Goal: Task Accomplishment & Management: Manage account settings

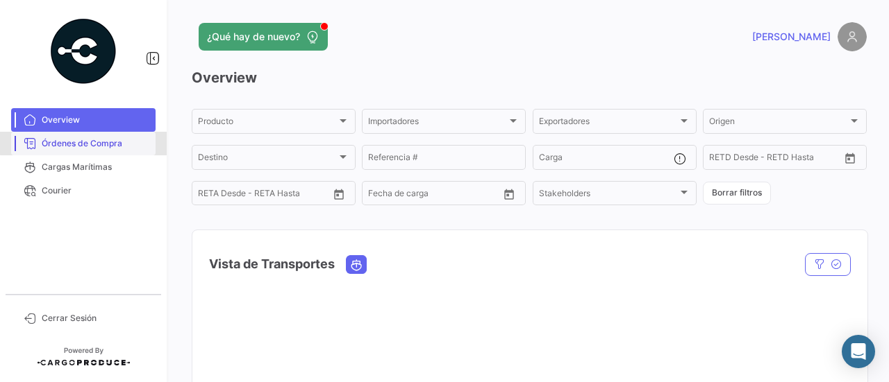
click at [121, 142] on span "Órdenes de Compra" at bounding box center [96, 143] width 108 height 12
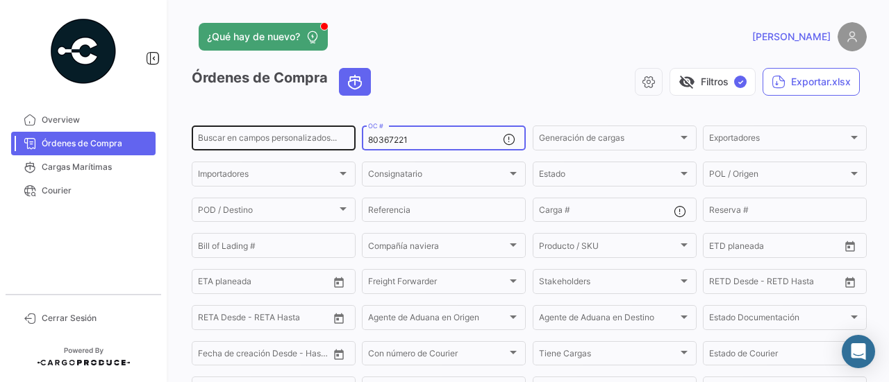
drag, startPoint x: 412, startPoint y: 144, endPoint x: 319, endPoint y: 142, distance: 93.0
click at [0, 0] on div "Buscar en [PERSON_NAME] personalizados... 80367221 OC # Generación [PERSON_NAME…" at bounding box center [0, 0] width 0 height 0
paste input "6869"
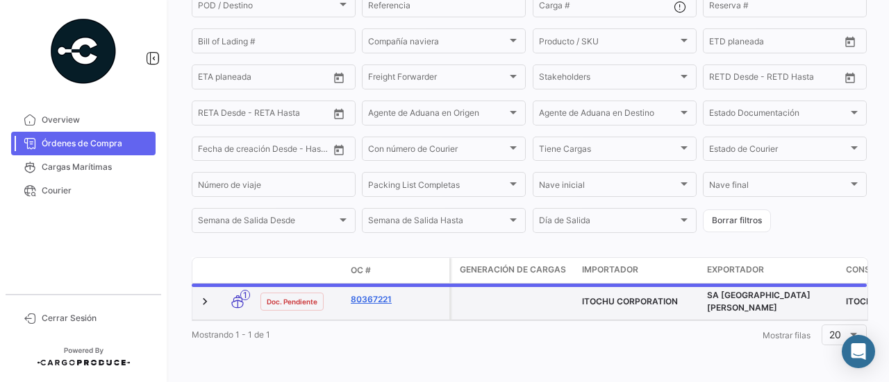
scroll to position [212, 0]
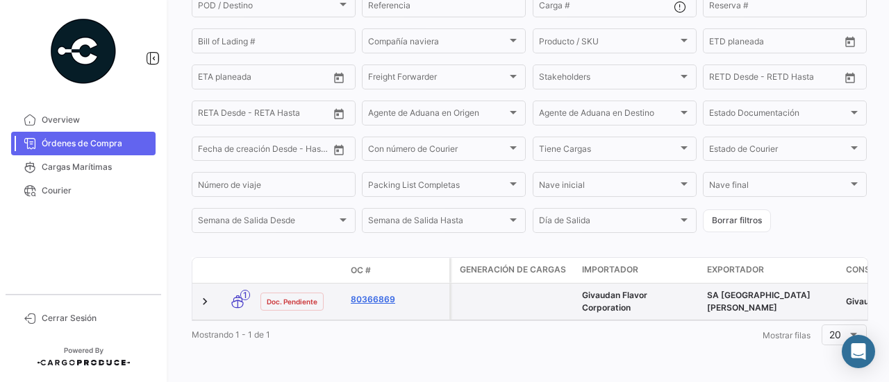
type input "80366869"
click at [383, 298] on link "80366869" at bounding box center [397, 300] width 93 height 12
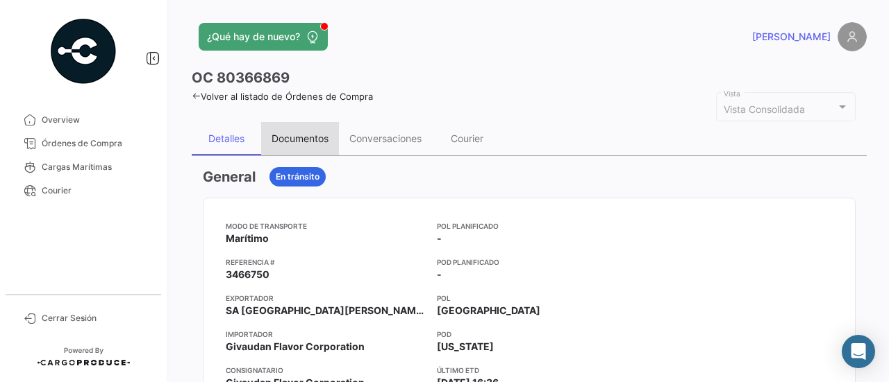
click at [321, 134] on div "Documentos" at bounding box center [299, 139] width 57 height 12
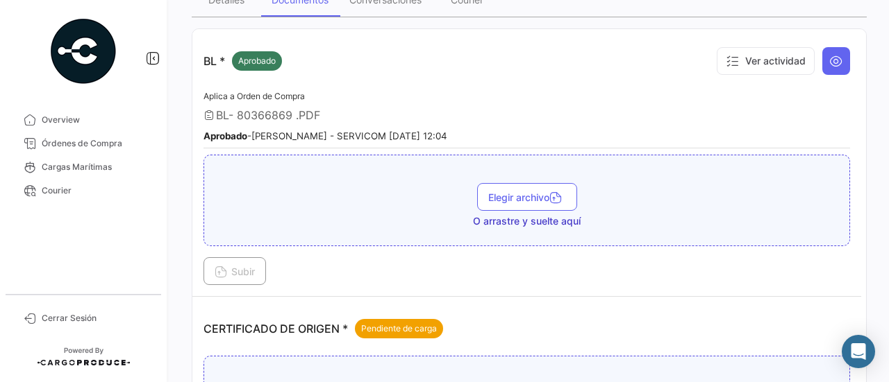
scroll to position [278, 0]
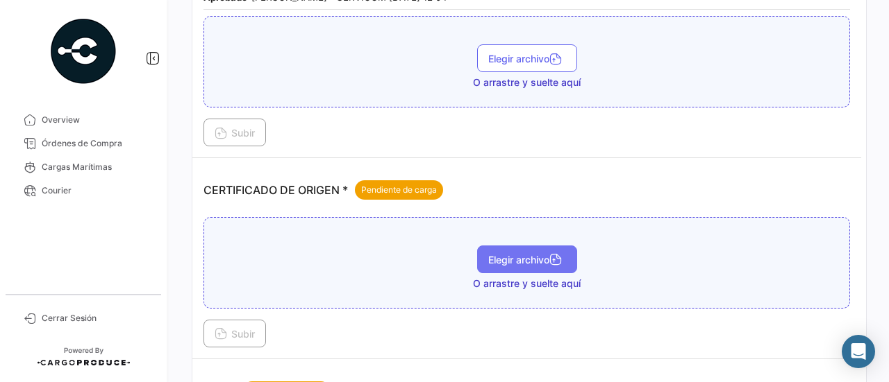
click at [520, 254] on span "Elegir archivo" at bounding box center [527, 260] width 78 height 12
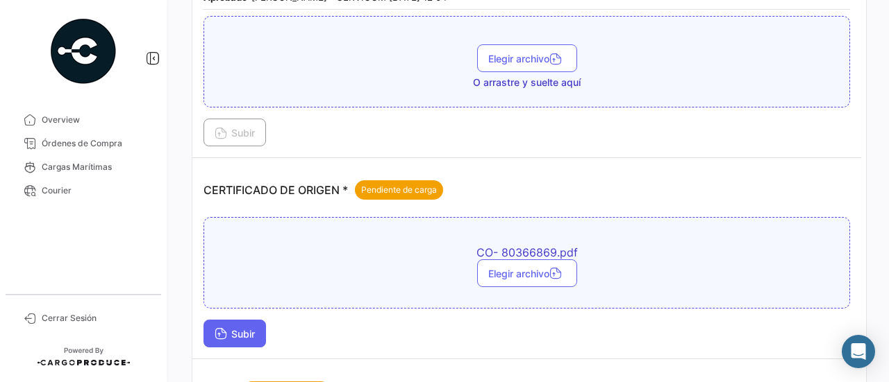
click at [259, 330] on button "Subir" at bounding box center [234, 334] width 62 height 28
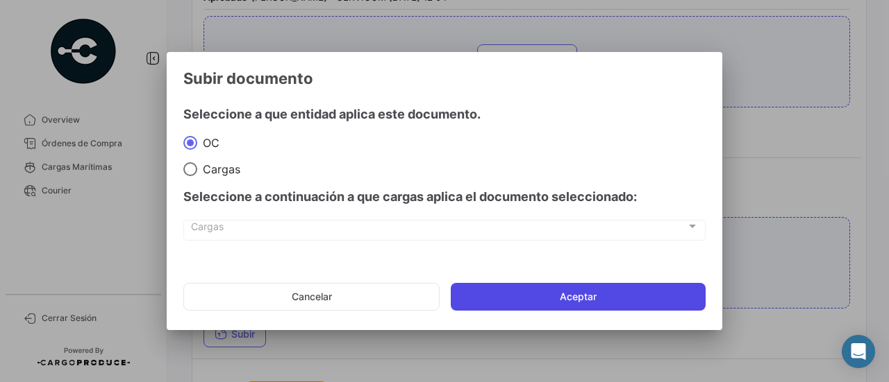
click at [531, 308] on button "Aceptar" at bounding box center [578, 297] width 255 height 28
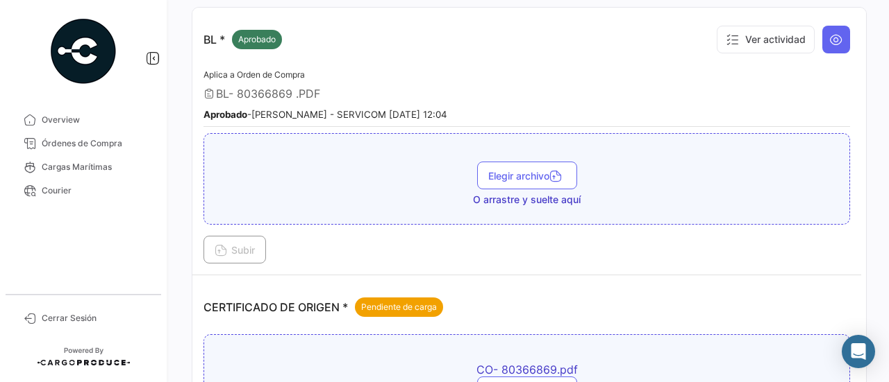
scroll to position [139, 0]
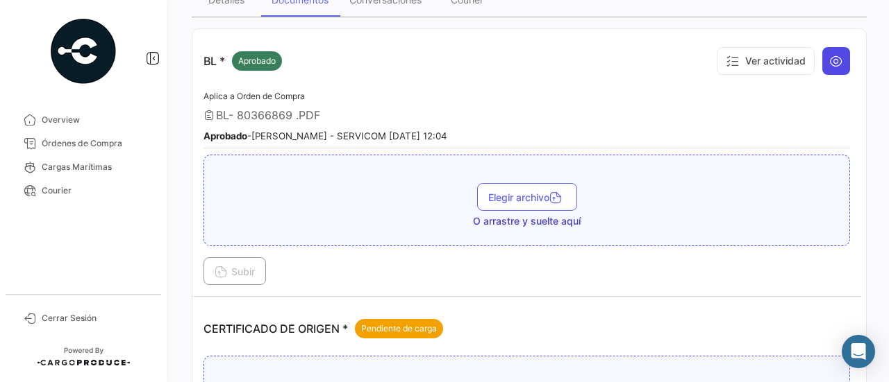
click at [822, 60] on button at bounding box center [836, 61] width 28 height 28
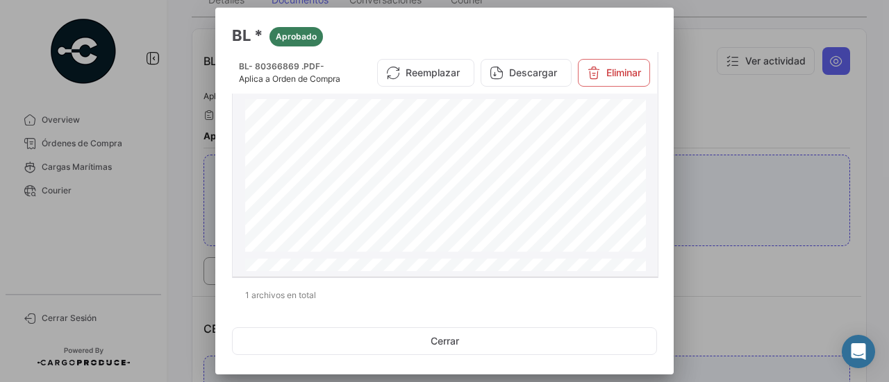
scroll to position [416, 0]
click at [721, 107] on div at bounding box center [444, 191] width 889 height 382
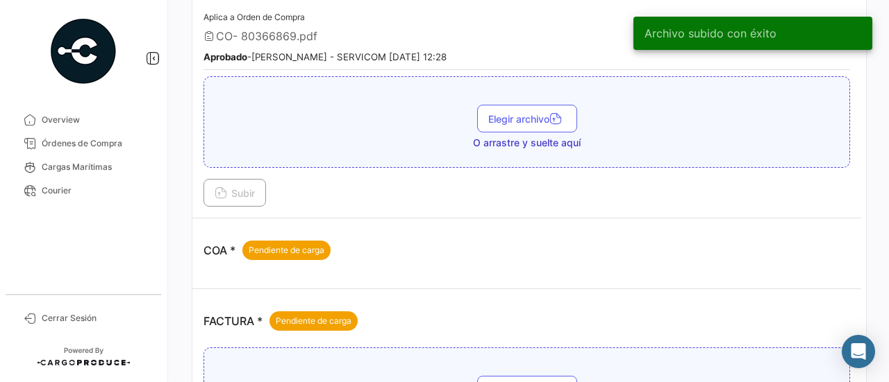
scroll to position [625, 0]
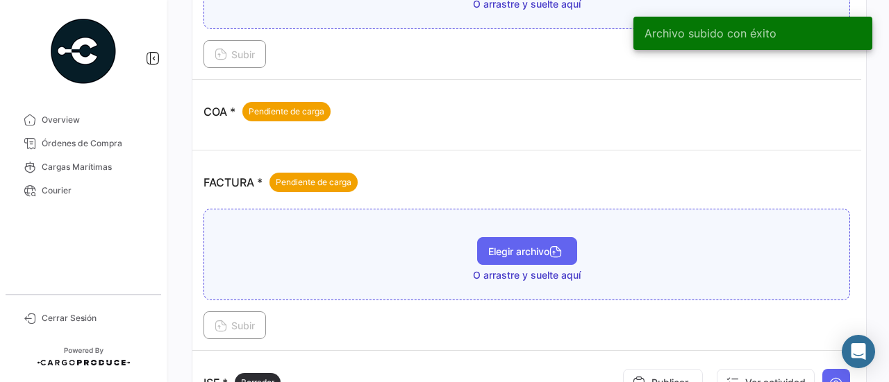
click at [530, 246] on span "Elegir archivo" at bounding box center [527, 252] width 78 height 12
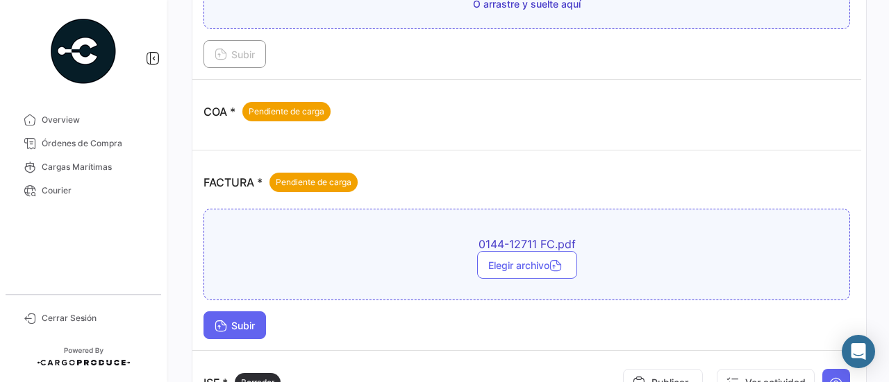
click at [249, 320] on span "Subir" at bounding box center [234, 326] width 40 height 12
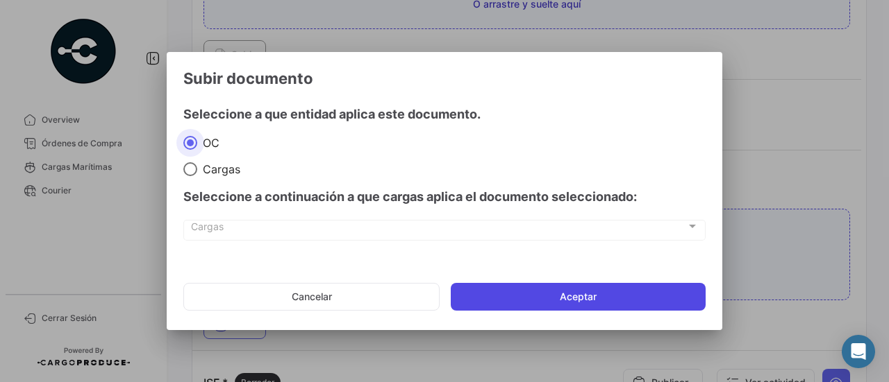
click at [524, 303] on button "Aceptar" at bounding box center [578, 297] width 255 height 28
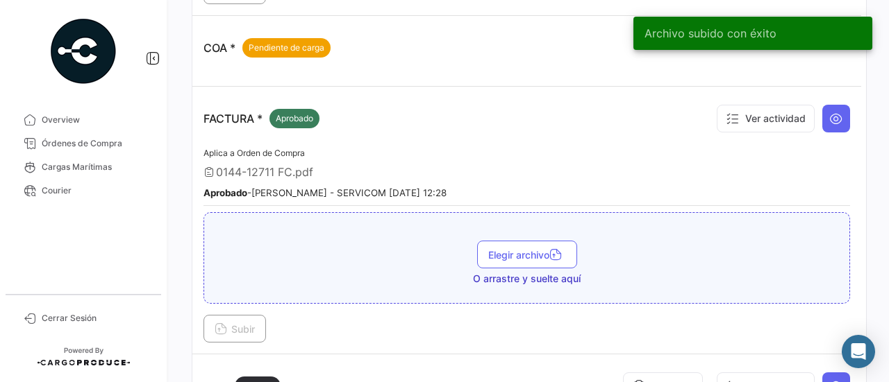
scroll to position [347, 0]
